Goal: Transaction & Acquisition: Book appointment/travel/reservation

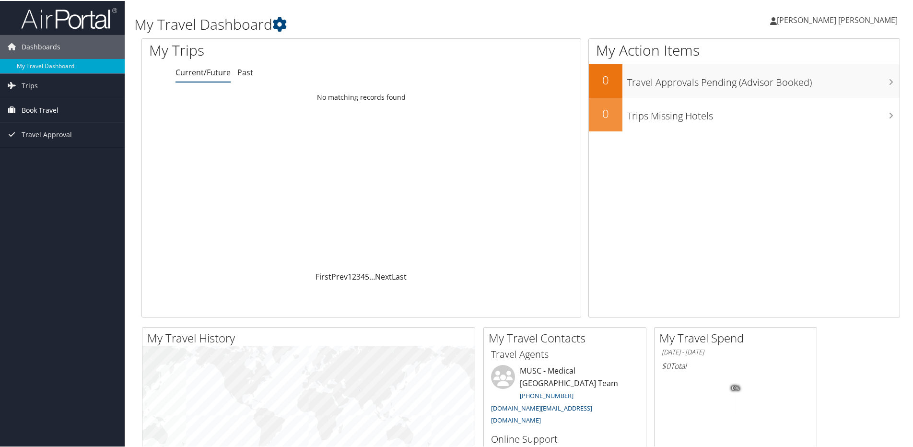
click at [48, 112] on span "Book Travel" at bounding box center [40, 109] width 37 height 24
click at [62, 178] on span "Travel Approval" at bounding box center [47, 177] width 50 height 24
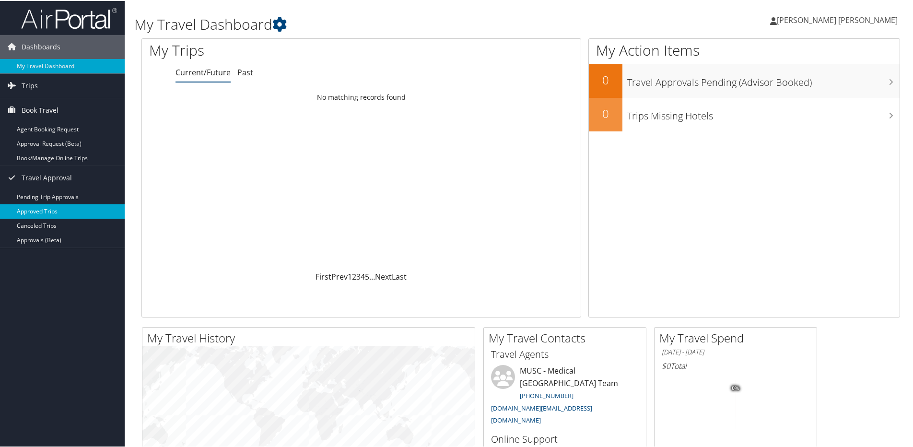
click at [71, 211] on link "Approved Trips" at bounding box center [62, 210] width 125 height 14
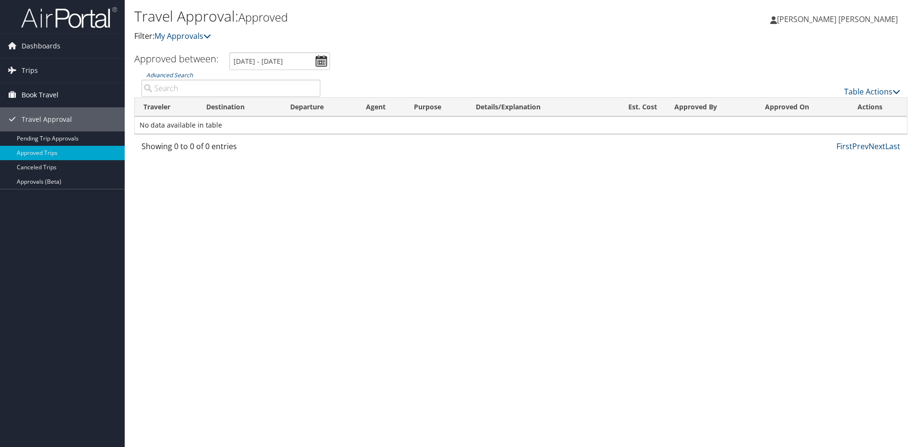
click at [52, 96] on span "Book Travel" at bounding box center [40, 95] width 37 height 24
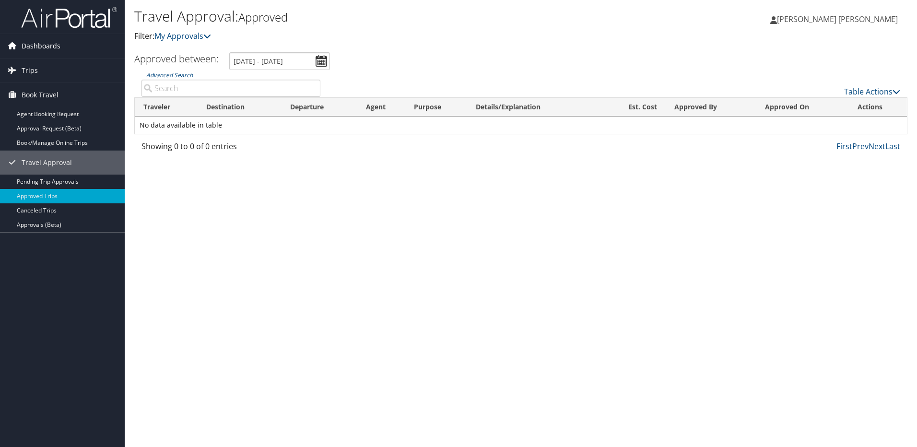
click at [39, 39] on span "Dashboards" at bounding box center [41, 46] width 39 height 24
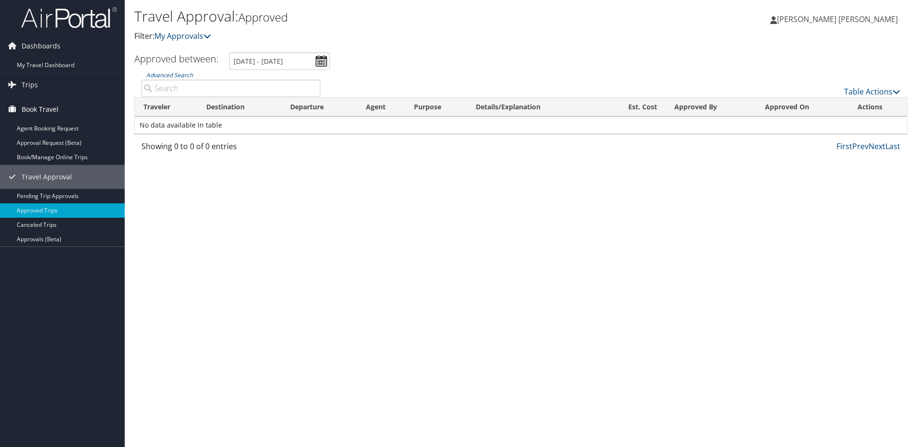
click at [41, 108] on span "Book Travel" at bounding box center [40, 109] width 37 height 24
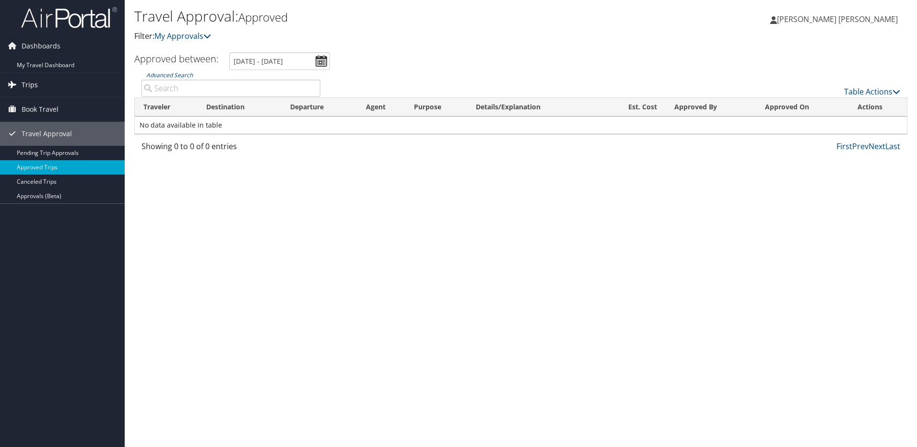
click at [36, 91] on span "Trips" at bounding box center [30, 85] width 16 height 24
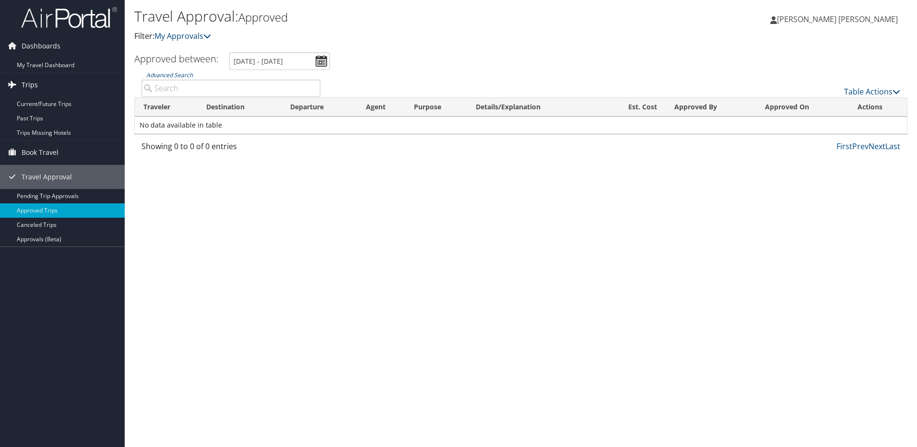
click at [36, 91] on span "Trips" at bounding box center [30, 85] width 16 height 24
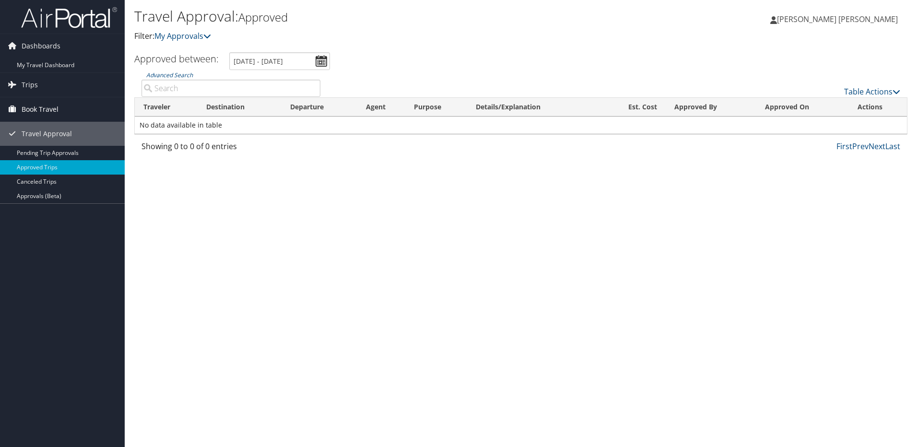
click at [47, 115] on span "Book Travel" at bounding box center [40, 109] width 37 height 24
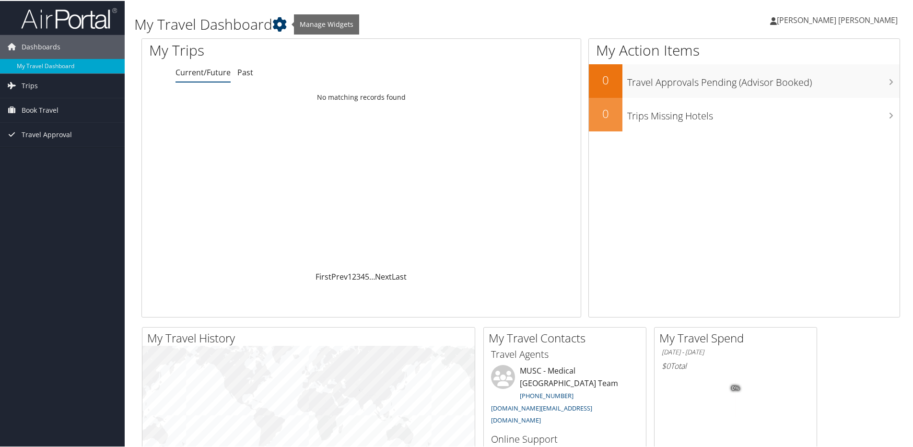
click at [284, 21] on icon at bounding box center [279, 23] width 14 height 14
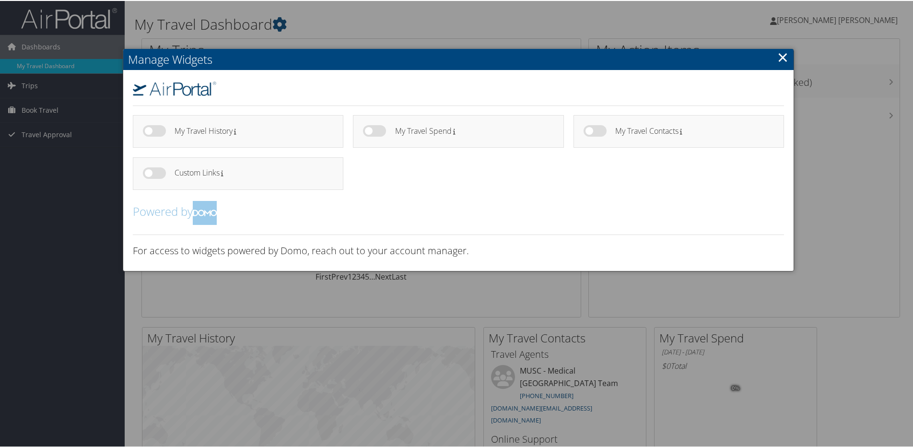
click at [786, 57] on link "×" at bounding box center [782, 56] width 11 height 19
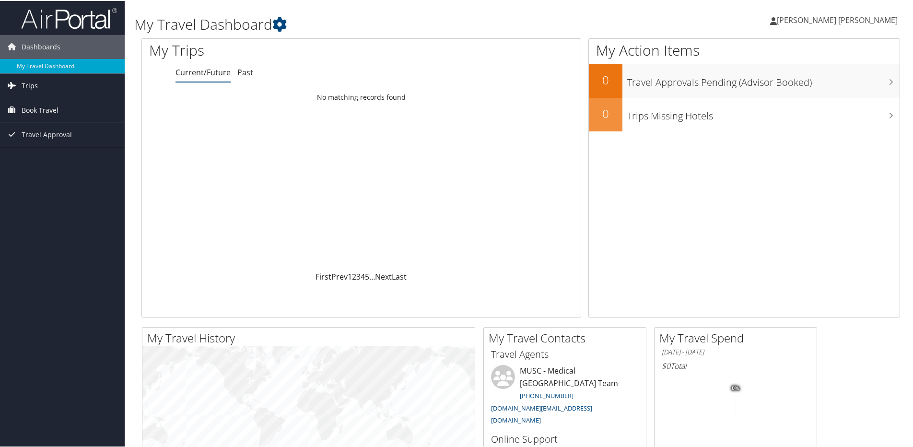
click at [54, 89] on link "Trips" at bounding box center [62, 85] width 125 height 24
click at [60, 98] on link "Current/Future Trips" at bounding box center [62, 104] width 125 height 14
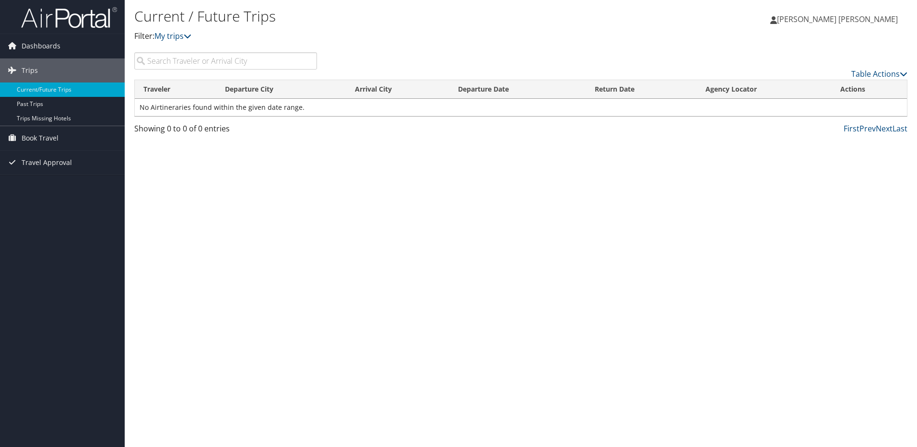
click at [218, 62] on input "search" at bounding box center [225, 60] width 183 height 17
type input "columbia"
click at [57, 142] on span "Book Travel" at bounding box center [40, 138] width 37 height 24
click at [51, 159] on link "Agent Booking Request" at bounding box center [62, 157] width 125 height 14
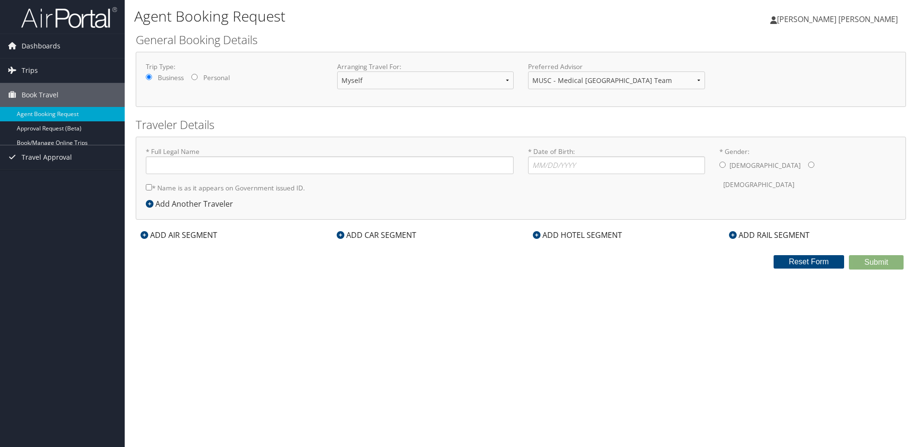
type input "[PERSON_NAME] [PERSON_NAME]"
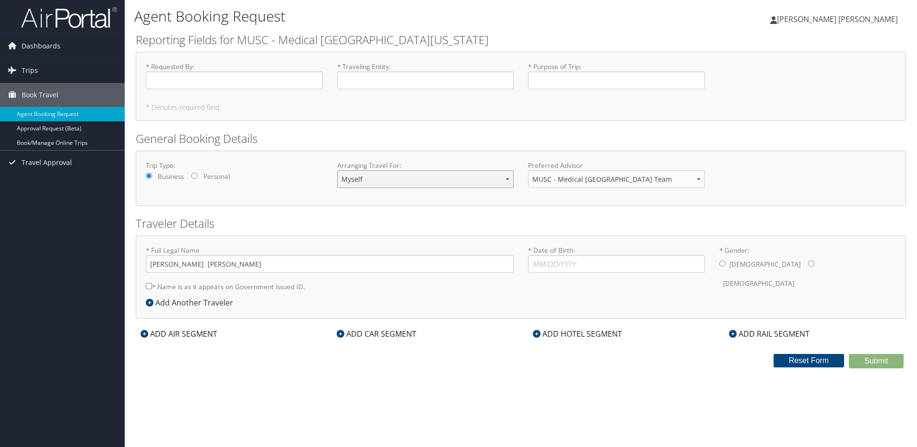
click at [443, 177] on select "Myself Another Traveler Guest Traveler" at bounding box center [425, 179] width 177 height 18
click at [337, 170] on select "Myself Another Traveler Guest Traveler" at bounding box center [425, 179] width 177 height 18
click at [603, 187] on select "MUSC - Medical [GEOGRAPHIC_DATA] Team" at bounding box center [616, 179] width 177 height 18
click at [460, 223] on h2 "Traveler Details" at bounding box center [521, 223] width 770 height 16
click at [539, 332] on icon at bounding box center [537, 334] width 8 height 8
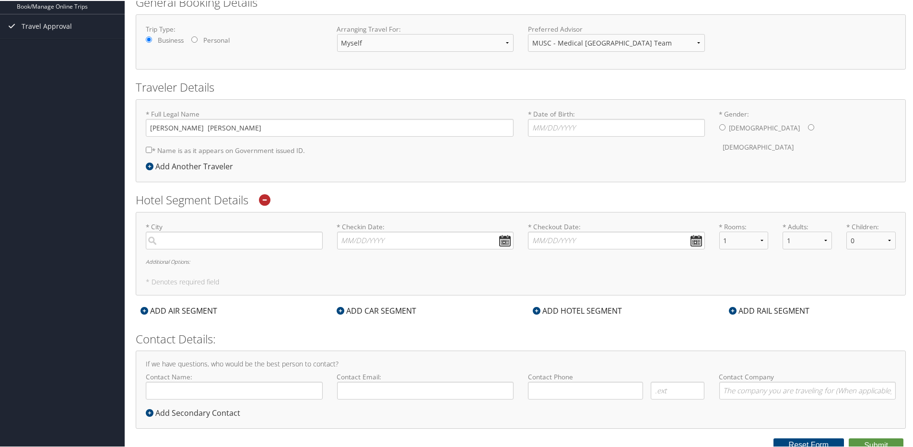
scroll to position [142, 0]
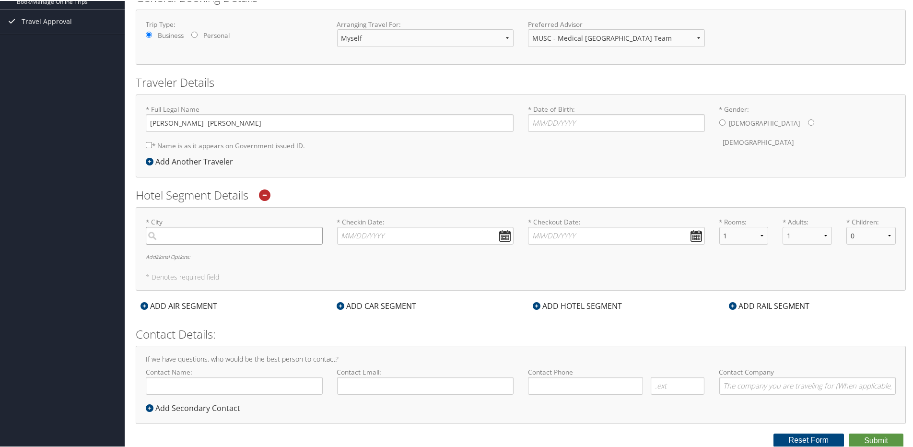
click at [147, 233] on input "search" at bounding box center [234, 235] width 177 height 18
drag, startPoint x: 224, startPoint y: 235, endPoint x: 61, endPoint y: 229, distance: 163.6
click at [61, 229] on div "Dashboards My Travel Dashboard Trips Current/Future Trips Past Trips Trips Miss…" at bounding box center [458, 152] width 917 height 589
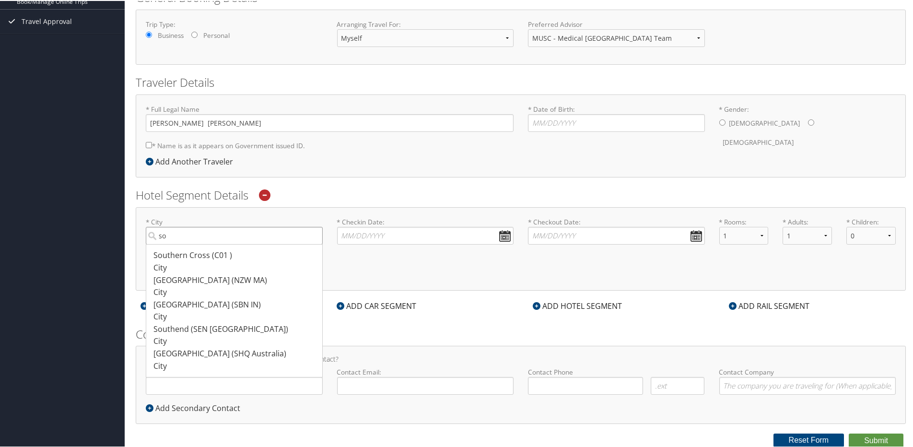
type input "s"
click at [216, 266] on div "City" at bounding box center [235, 267] width 164 height 12
click at [216, 244] on input "colu" at bounding box center [234, 235] width 177 height 18
type input "Columbia"
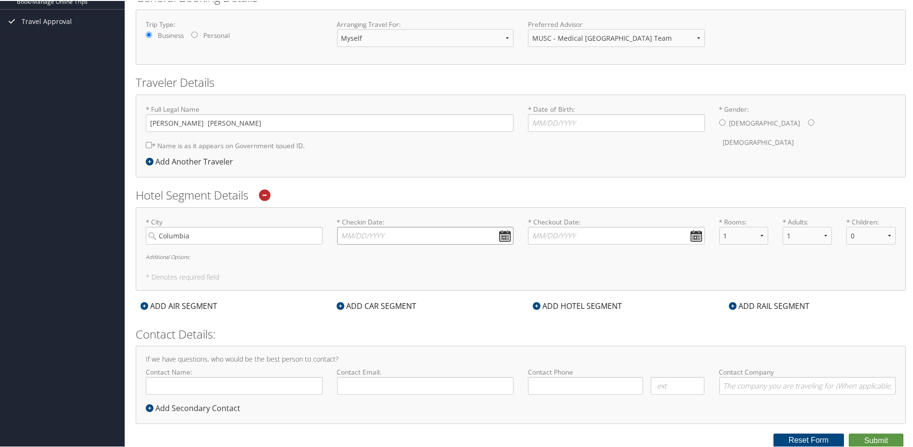
click at [368, 238] on input "* Checkin Date: Dates must be valid" at bounding box center [425, 235] width 177 height 18
click at [434, 258] on th at bounding box center [432, 257] width 13 height 13
click at [407, 300] on td "9" at bounding box center [404, 299] width 13 height 13
type input "10/09/2025"
click at [591, 236] on input "* Checkout Date: Dates must be valid" at bounding box center [616, 235] width 177 height 18
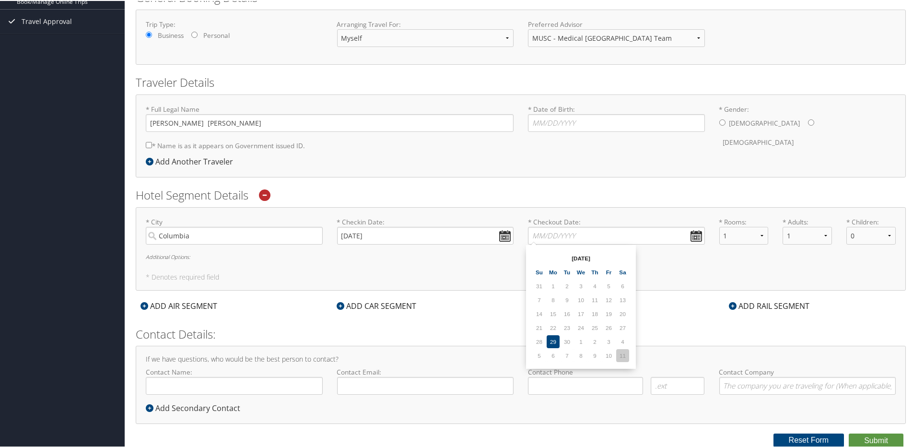
click at [625, 357] on td "11" at bounding box center [622, 354] width 13 height 13
type input "10/11/2025"
click at [178, 256] on h6 "Additional Options:" at bounding box center [521, 255] width 750 height 5
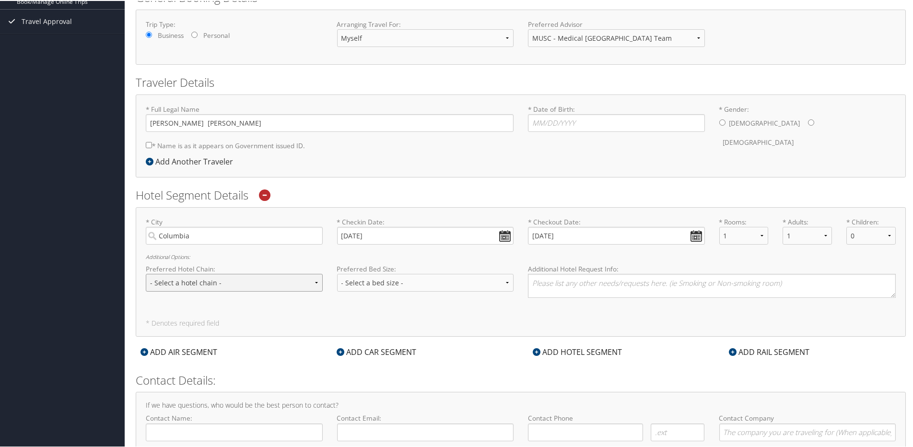
click at [180, 279] on select "- Select a hotel chain - Hyatt Mandarin Oriental Hilton Hotels Pullman Hotels M…" at bounding box center [234, 282] width 177 height 18
click at [211, 284] on select "- Select a hotel chain - Hyatt Mandarin Oriental Hilton Hotels Pullman Hotels M…" at bounding box center [234, 282] width 177 height 18
click at [416, 320] on h5 "* Denotes required field" at bounding box center [521, 322] width 750 height 7
click at [296, 281] on select "- Select a hotel chain - Hyatt Mandarin Oriental Hilton Hotels Pullman Hotels M…" at bounding box center [234, 282] width 177 height 18
click at [232, 281] on select "- Select a hotel chain - Hyatt Mandarin Oriental Hilton Hotels Pullman Hotels M…" at bounding box center [234, 282] width 177 height 18
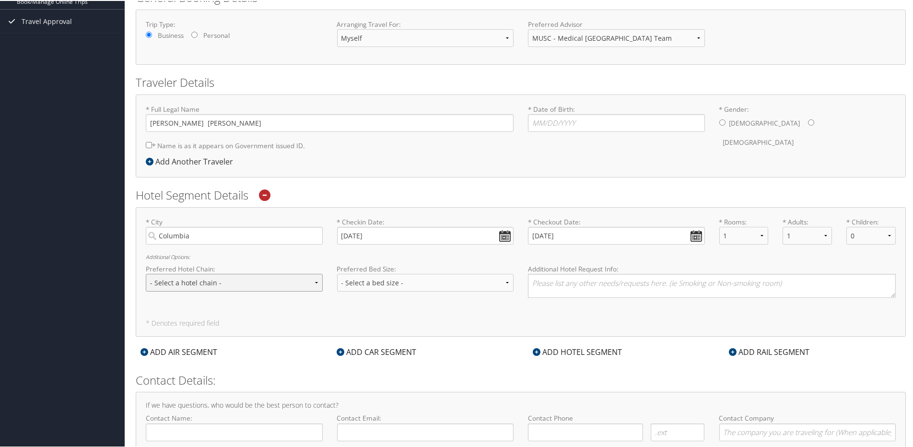
click at [276, 283] on select "- Select a hotel chain - Hyatt Mandarin Oriental Hilton Hotels Pullman Hotels M…" at bounding box center [234, 282] width 177 height 18
click at [278, 280] on select "- Select a hotel chain - Hyatt Mandarin Oriental Hilton Hotels Pullman Hotels M…" at bounding box center [234, 282] width 177 height 18
click at [273, 229] on input "Columbia" at bounding box center [234, 235] width 177 height 18
click at [313, 234] on input "Columbia" at bounding box center [234, 235] width 177 height 18
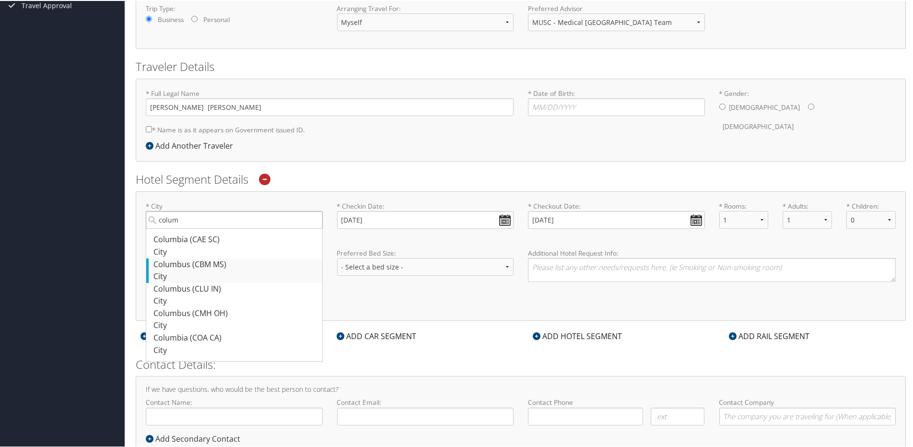
scroll to position [141, 0]
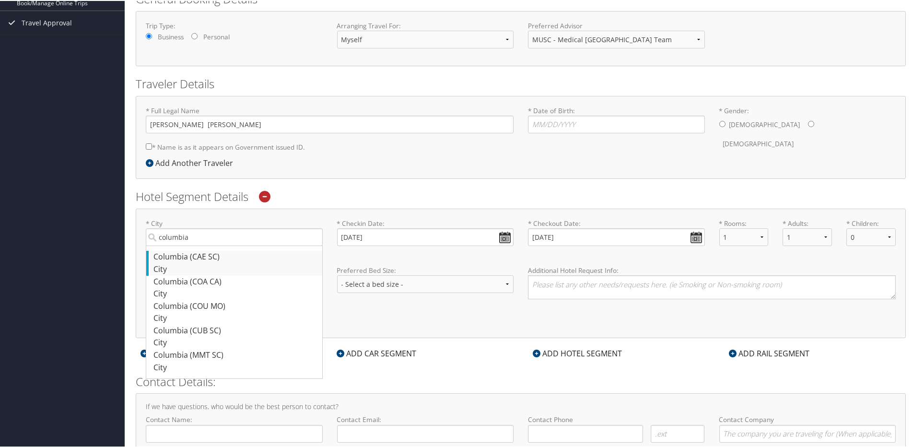
click at [196, 258] on div "Columbia (CAE SC)" at bounding box center [235, 256] width 164 height 12
click at [196, 245] on input "columbia" at bounding box center [234, 236] width 177 height 18
type input "Columbia"
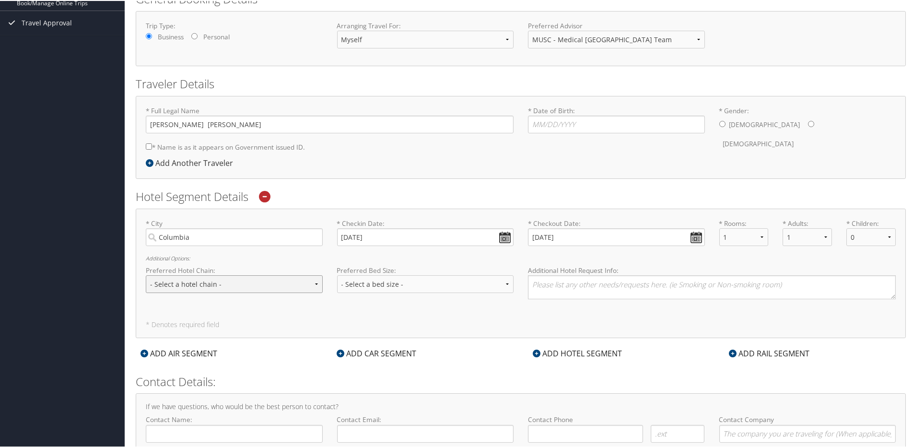
click at [246, 285] on select "- Select a hotel chain - Hyatt Mandarin Oriental Hilton Hotels Pullman Hotels M…" at bounding box center [234, 283] width 177 height 18
select select "Hilton Hotels (HL)"
click at [146, 274] on select "- Select a hotel chain - Hyatt Mandarin Oriental Hilton Hotels Pullman Hotels M…" at bounding box center [234, 283] width 177 height 18
click at [430, 284] on select "- Select a bed size - Twin Full Queen King" at bounding box center [425, 283] width 177 height 18
select select "queen"
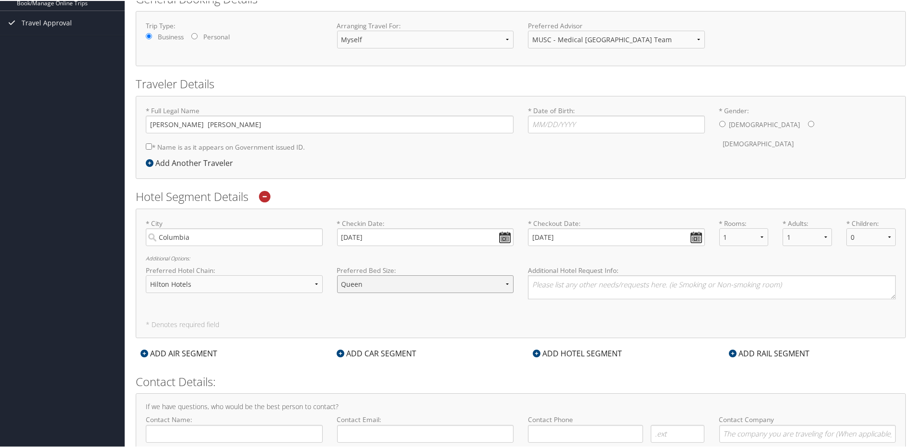
click at [337, 274] on select "- Select a bed size - Twin Full Queen King" at bounding box center [425, 283] width 177 height 18
click at [587, 279] on textarea at bounding box center [712, 286] width 368 height 24
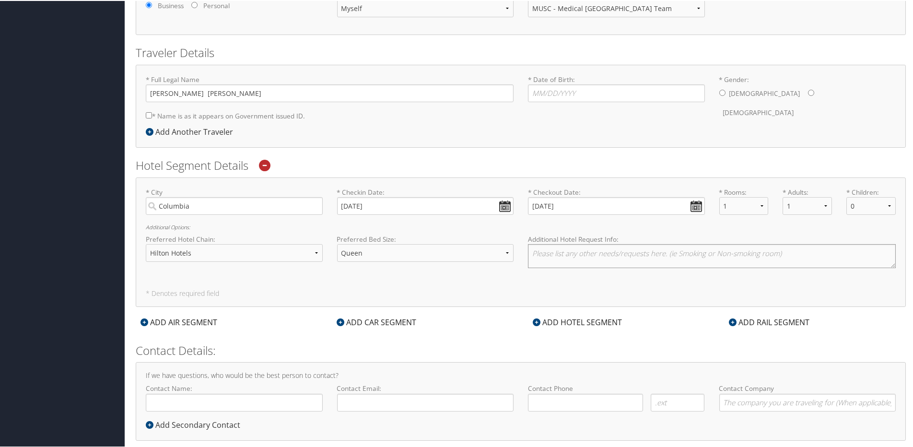
scroll to position [188, 0]
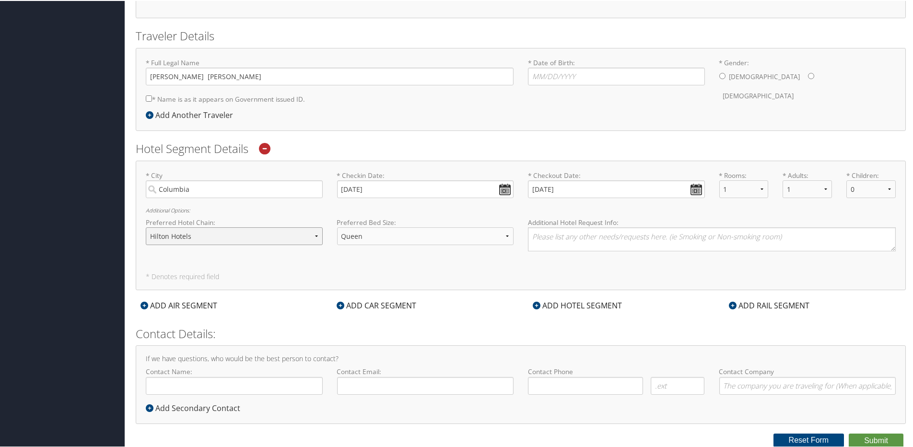
click at [284, 239] on select "- Select a hotel chain - Hyatt Mandarin Oriental Hilton Hotels Pullman Hotels M…" at bounding box center [234, 235] width 177 height 18
click at [397, 330] on h2 "Contact Details:" at bounding box center [521, 333] width 770 height 16
click at [233, 382] on input "Contact Name:" at bounding box center [234, 385] width 177 height 18
type input "[PERSON_NAME] [PERSON_NAME]"
click at [355, 387] on input "Contact Email:" at bounding box center [425, 385] width 177 height 18
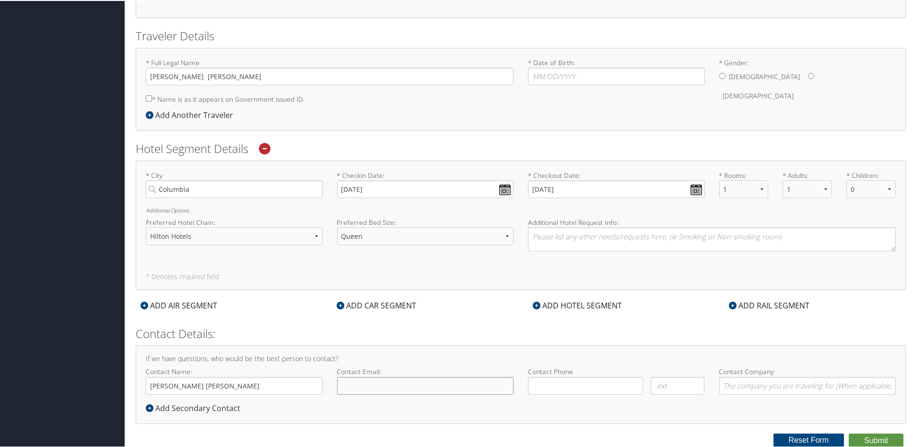
type input "fullerja@musc.edu"
click at [595, 390] on input "( ) -" at bounding box center [585, 385] width 115 height 18
type input "(703) 986-8728"
click at [699, 410] on div "If we have questions, who would be the best person to contact? Contact Name: Ja…" at bounding box center [521, 383] width 770 height 78
click at [750, 383] on input "Contact Company" at bounding box center [807, 385] width 177 height 18
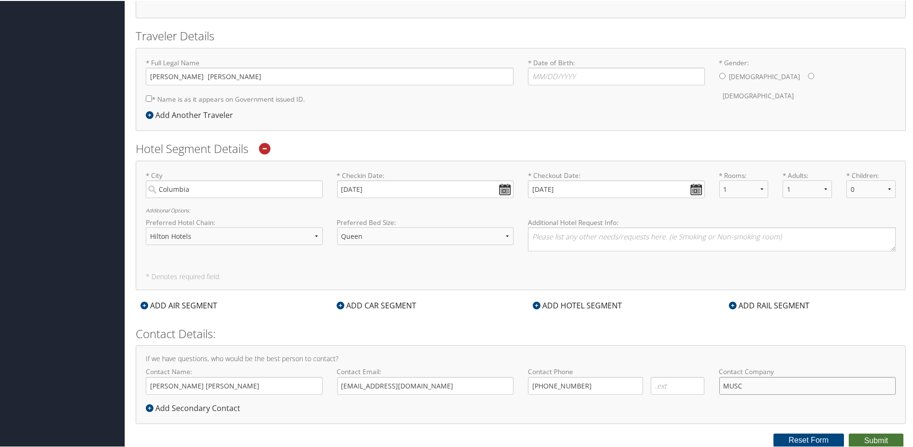
type input "MUSC"
click at [869, 436] on button "Submit" at bounding box center [876, 440] width 55 height 14
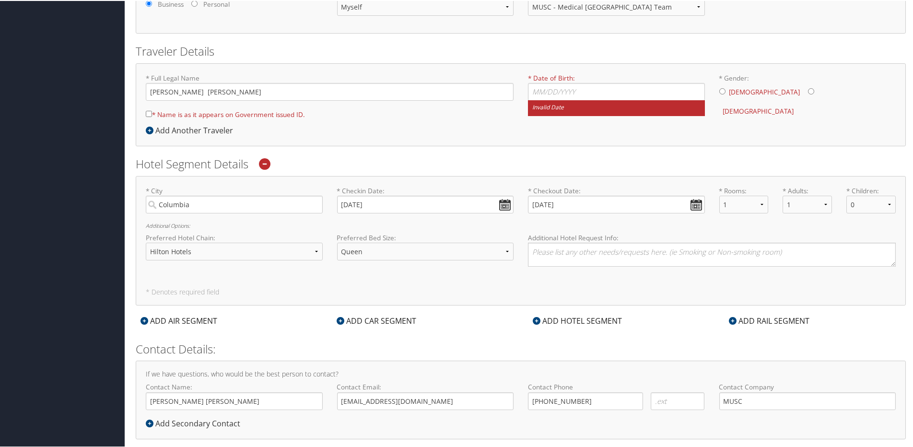
scroll to position [0, 0]
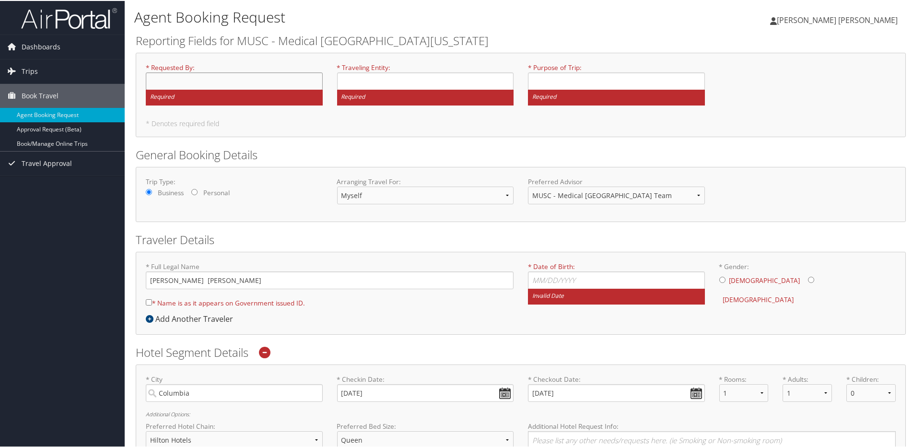
click at [230, 82] on input "* Requested By : Required" at bounding box center [234, 80] width 177 height 18
type input "[PERSON_NAME] [PERSON_NAME]"
click at [386, 83] on input "Business" at bounding box center [425, 80] width 177 height 18
type input "Business / Education"
click at [577, 79] on input "* Purpose of Trip : Required" at bounding box center [616, 80] width 177 height 18
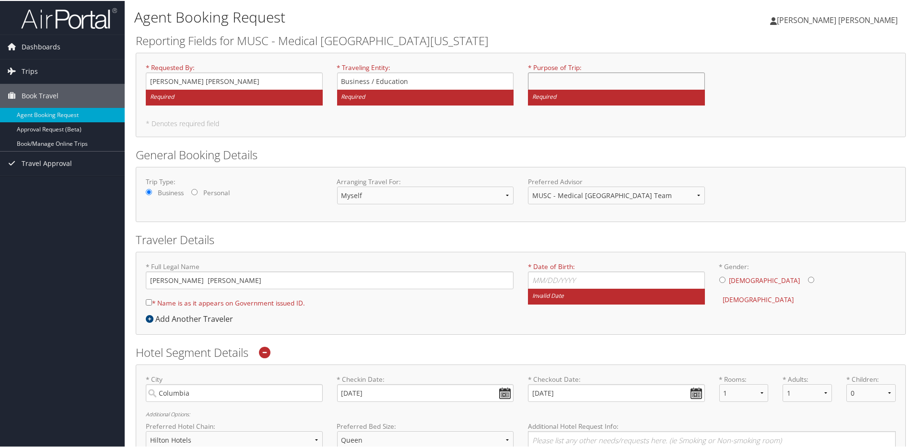
type input "E"
type input "Trauma symposium"
click at [545, 277] on input "* Date of Birth: Invalid Date" at bounding box center [616, 279] width 177 height 18
type input "10/03/2001"
click at [723, 279] on div "Male Female" at bounding box center [807, 288] width 177 height 37
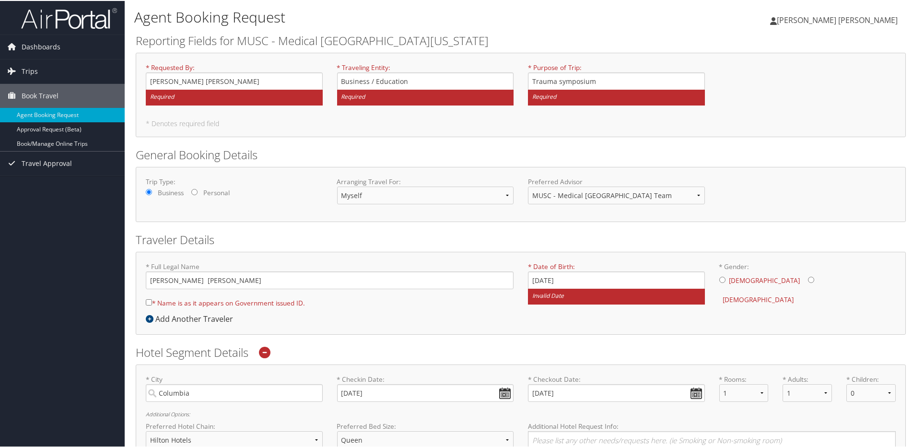
click at [609, 332] on div "* Full Legal Name Jackson Fuller * Name is as it appears on Government issued I…" at bounding box center [521, 292] width 770 height 83
click at [719, 282] on input "* Gender: Male Female" at bounding box center [722, 279] width 6 height 6
radio input "true"
click at [608, 285] on input "10/03/2001" at bounding box center [616, 279] width 177 height 18
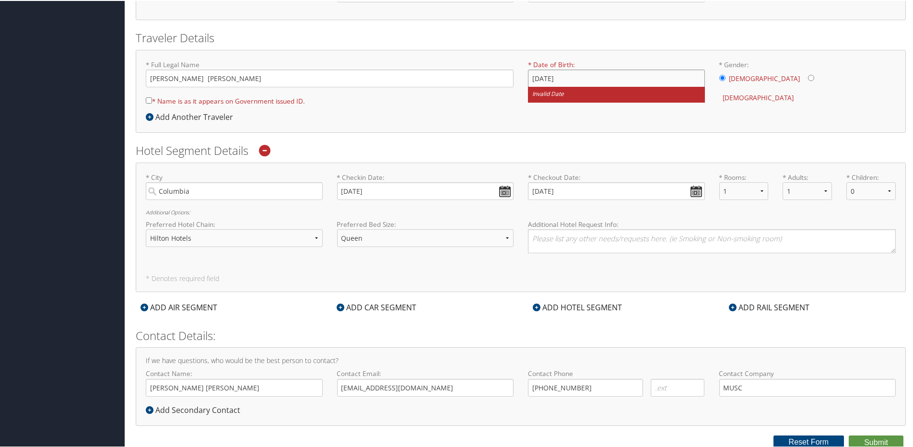
scroll to position [204, 0]
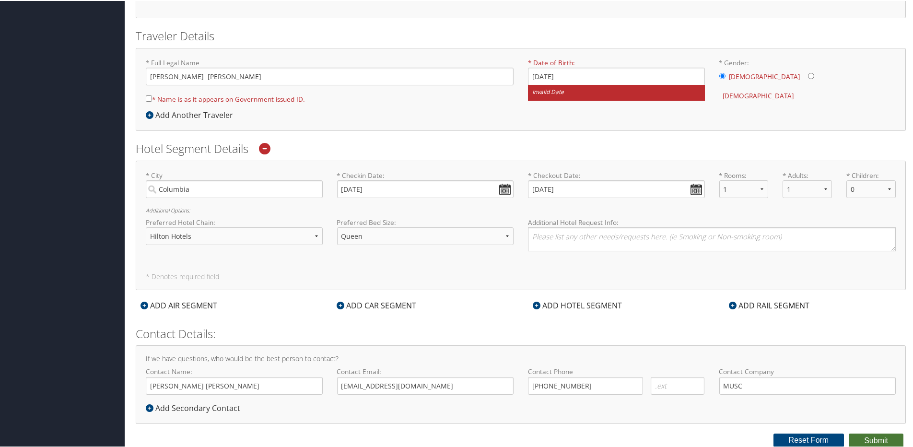
click at [867, 433] on button "Submit" at bounding box center [876, 440] width 55 height 14
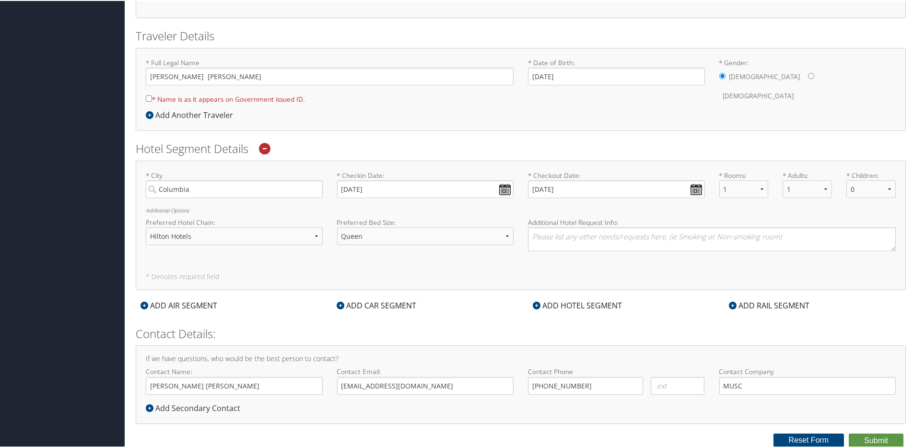
click at [150, 99] on input "* Name is as it appears on Government issued ID." at bounding box center [149, 97] width 6 height 6
checkbox input "true"
click at [864, 436] on button "Submit" at bounding box center [876, 440] width 55 height 14
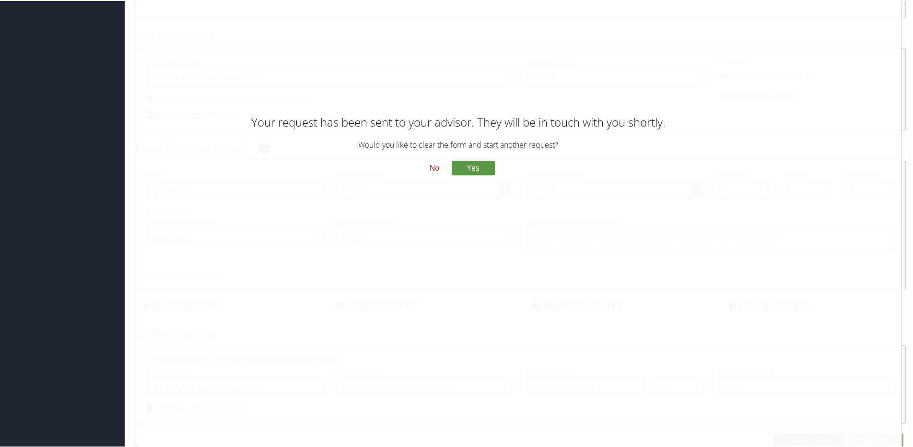
click at [433, 165] on button "No" at bounding box center [434, 167] width 25 height 16
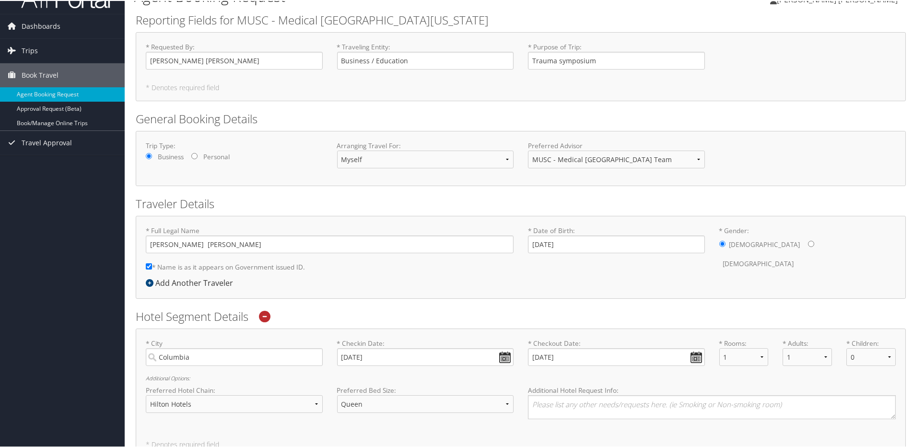
scroll to position [0, 0]
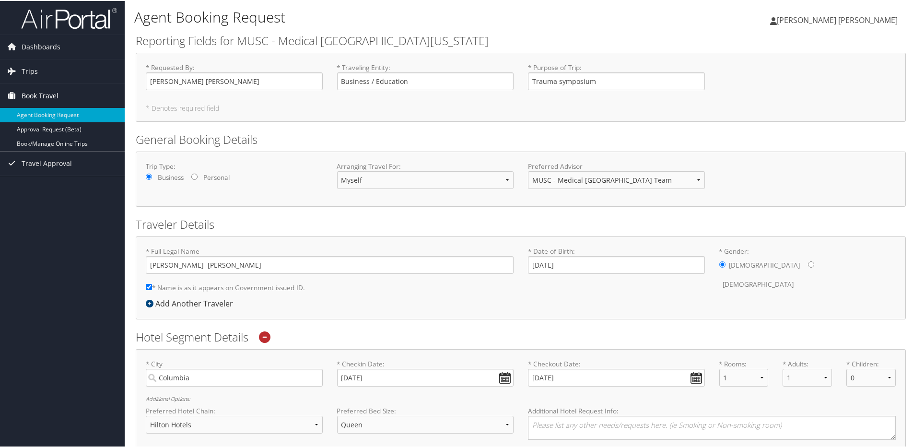
click at [35, 89] on span "Book Travel" at bounding box center [40, 95] width 37 height 24
click at [35, 94] on span "Book Travel" at bounding box center [40, 95] width 37 height 24
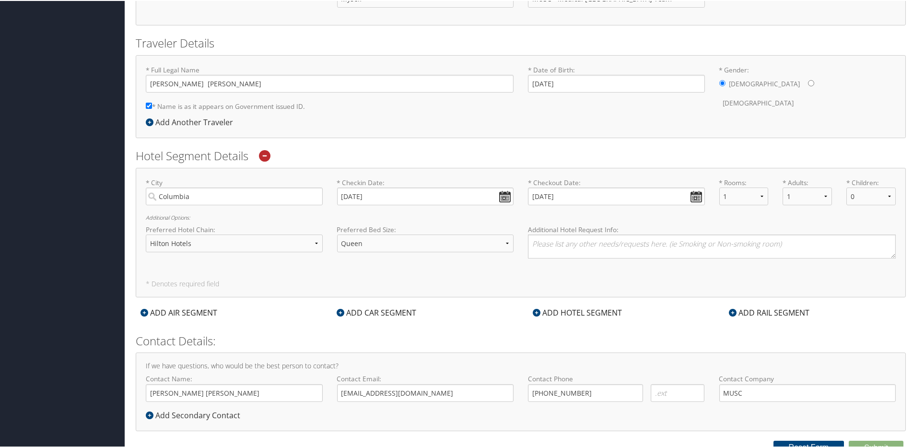
scroll to position [188, 0]
